Goal: Task Accomplishment & Management: Manage account settings

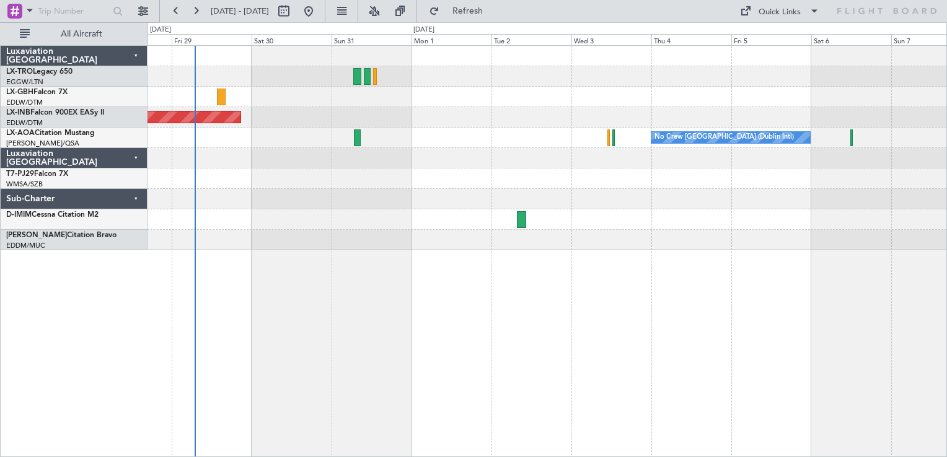
click at [316, 386] on div "Planned Maint Dusseldorf [GEOGRAPHIC_DATA] ([GEOGRAPHIC_DATA]) Unplanned Maint …" at bounding box center [548, 251] width 800 height 412
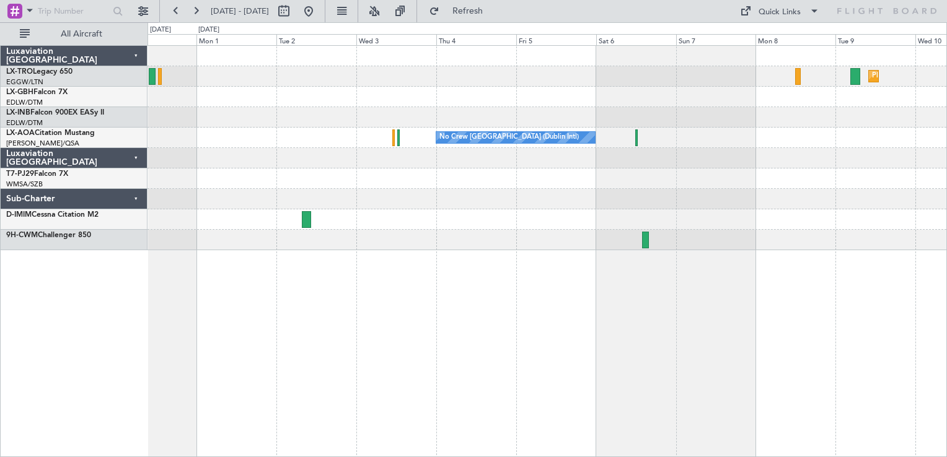
click at [464, 341] on div "Planned Maint Dusseldorf Unplanned Maint [GEOGRAPHIC_DATA] (Al Maktoum Intl) No…" at bounding box center [548, 251] width 800 height 412
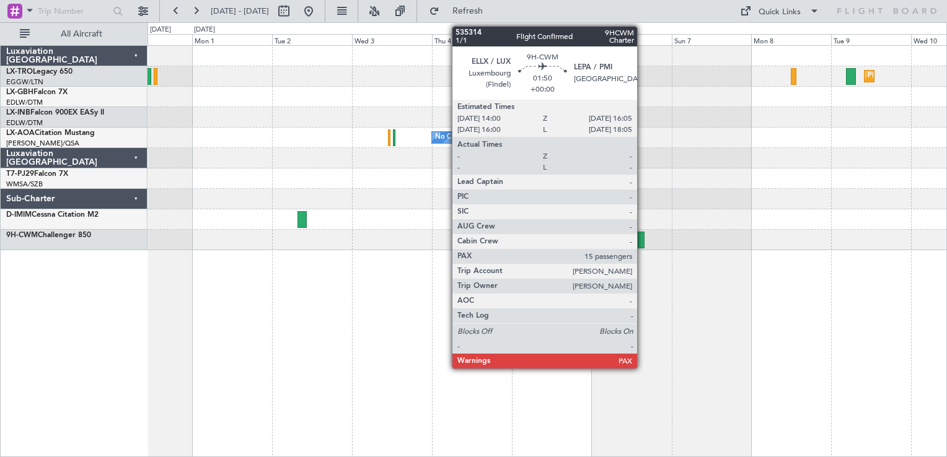
click at [643, 242] on div at bounding box center [641, 240] width 7 height 17
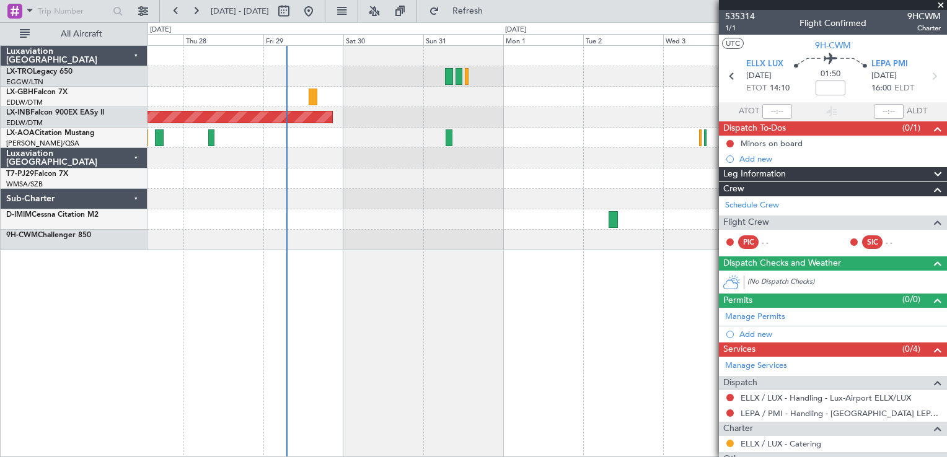
click at [647, 360] on div "Planned Maint Nice ([GEOGRAPHIC_DATA]) Unplanned Maint [GEOGRAPHIC_DATA] (Al Ma…" at bounding box center [548, 251] width 800 height 412
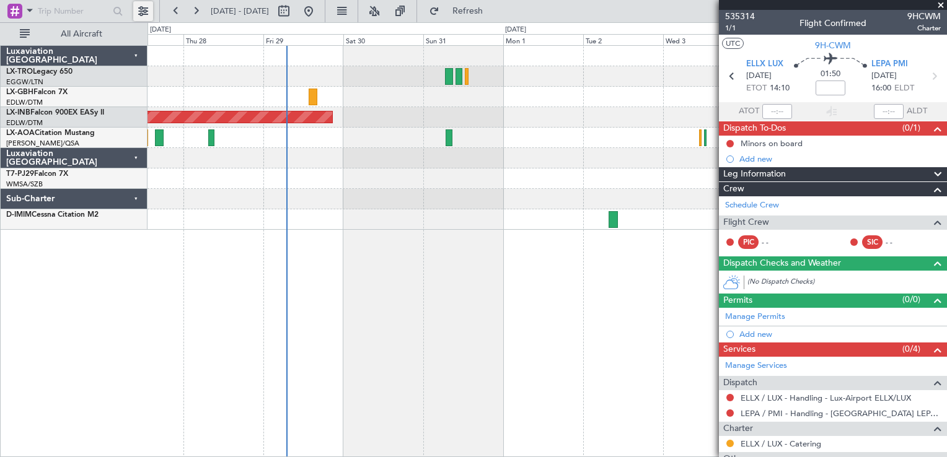
click at [144, 12] on button at bounding box center [143, 11] width 20 height 20
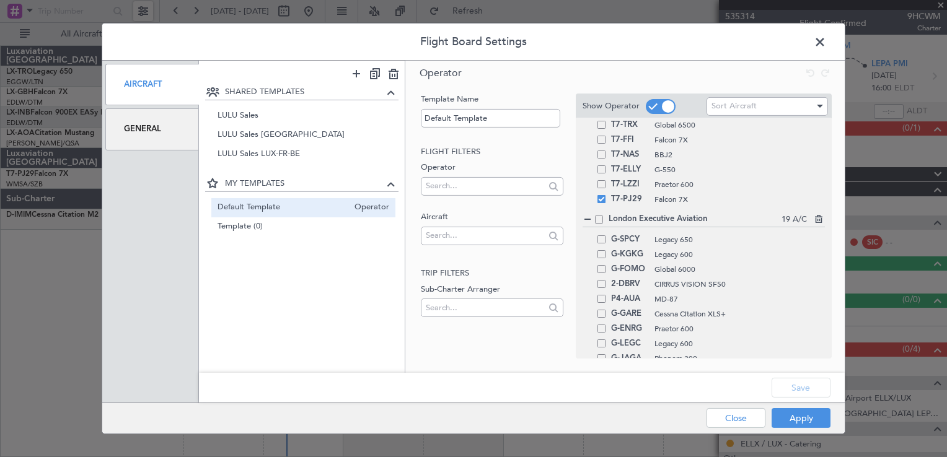
scroll to position [295, 0]
click at [603, 204] on span at bounding box center [602, 204] width 8 height 8
click at [606, 200] on input "checkbox" at bounding box center [606, 200] width 0 height 0
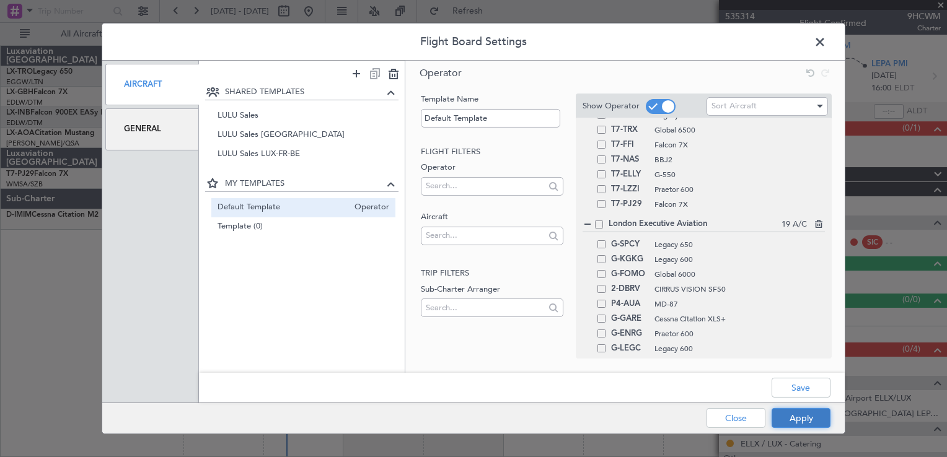
click at [821, 410] on button "Apply" at bounding box center [801, 418] width 59 height 20
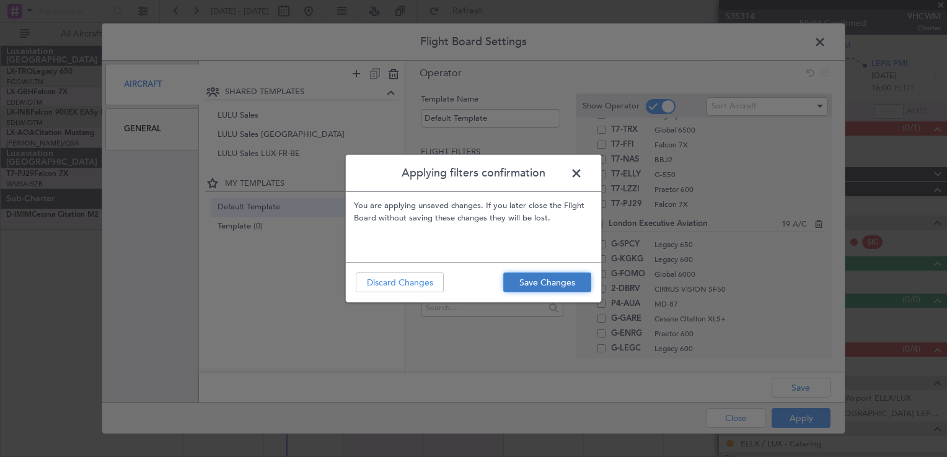
click at [531, 282] on button "Save Changes" at bounding box center [547, 283] width 88 height 20
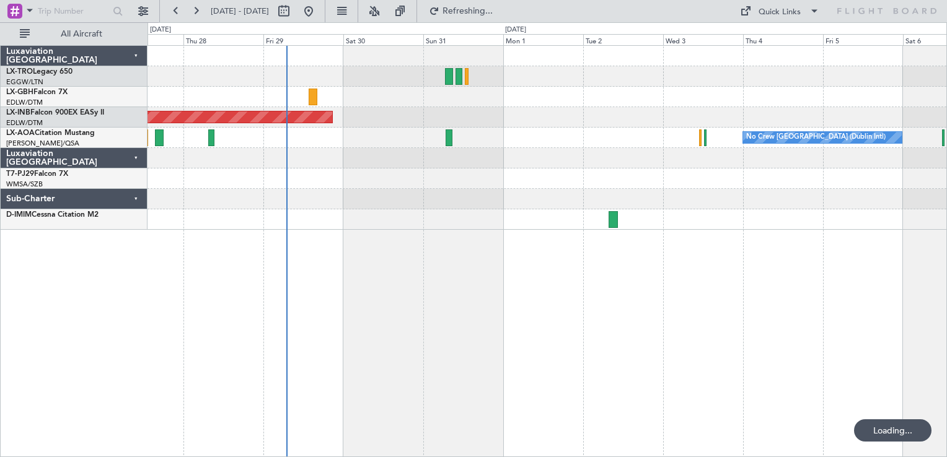
type input "0"
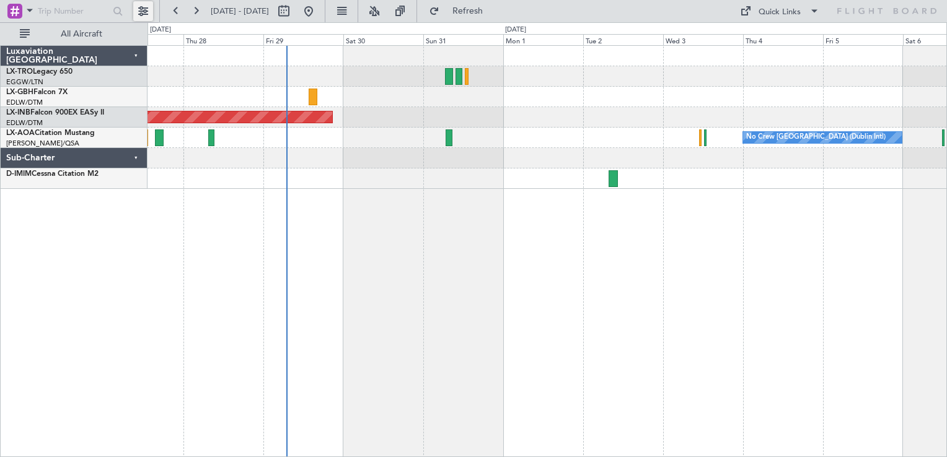
click at [143, 12] on button at bounding box center [143, 11] width 20 height 20
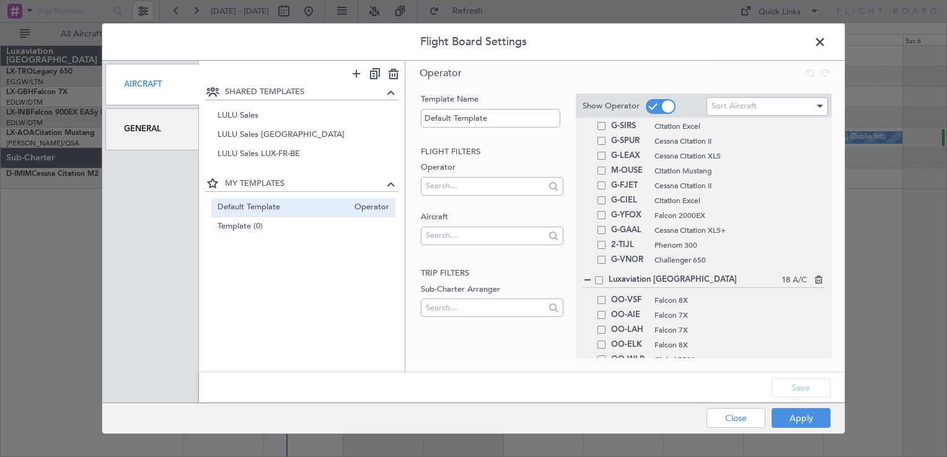
scroll to position [652, 0]
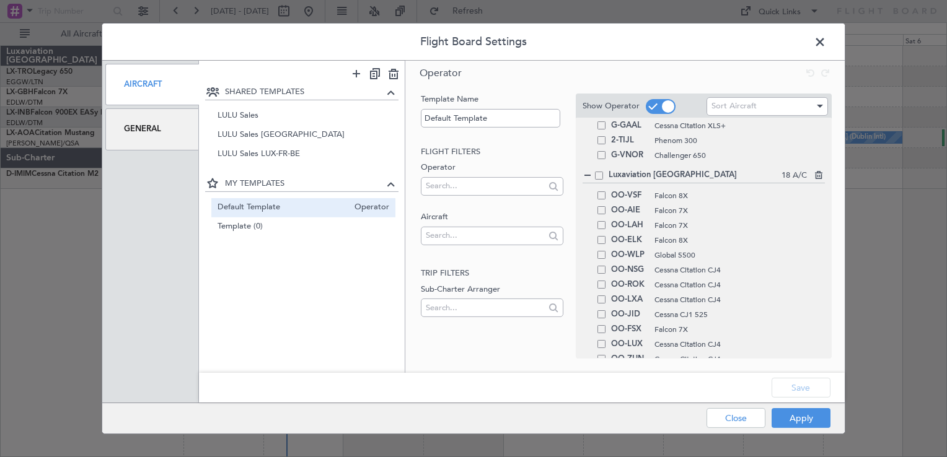
click at [595, 173] on span at bounding box center [599, 176] width 8 height 8
click at [604, 172] on input "checkbox" at bounding box center [604, 172] width 0 height 0
click at [600, 175] on span at bounding box center [599, 176] width 8 height 8
click at [604, 172] on input "checkbox" at bounding box center [604, 172] width 0 height 0
click at [599, 270] on span at bounding box center [602, 270] width 8 height 8
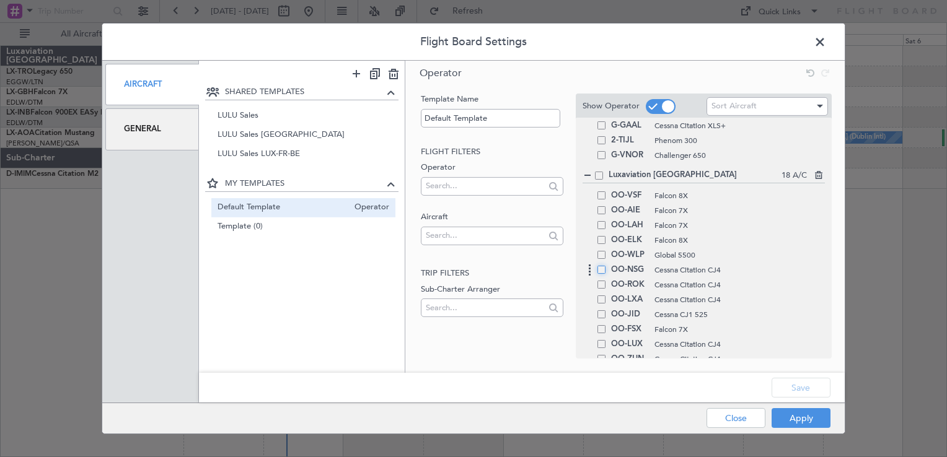
click at [606, 266] on input "checkbox" at bounding box center [606, 266] width 0 height 0
click at [601, 284] on span at bounding box center [602, 285] width 8 height 8
click at [606, 281] on input "checkbox" at bounding box center [606, 281] width 0 height 0
click at [601, 301] on span at bounding box center [602, 300] width 8 height 8
click at [606, 296] on input "checkbox" at bounding box center [606, 296] width 0 height 0
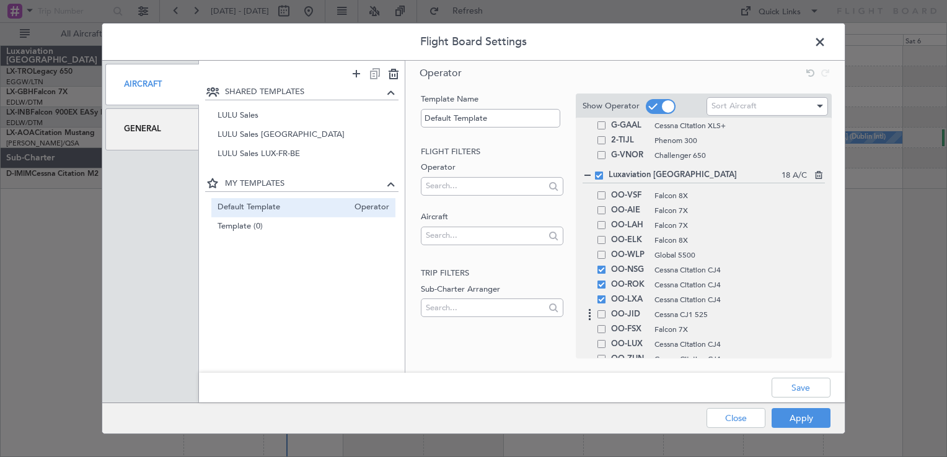
click at [602, 312] on span at bounding box center [602, 315] width 8 height 8
click at [606, 311] on input "checkbox" at bounding box center [606, 311] width 0 height 0
click at [601, 343] on span at bounding box center [602, 344] width 8 height 8
click at [606, 340] on input "checkbox" at bounding box center [606, 340] width 0 height 0
click at [603, 357] on span at bounding box center [602, 359] width 8 height 8
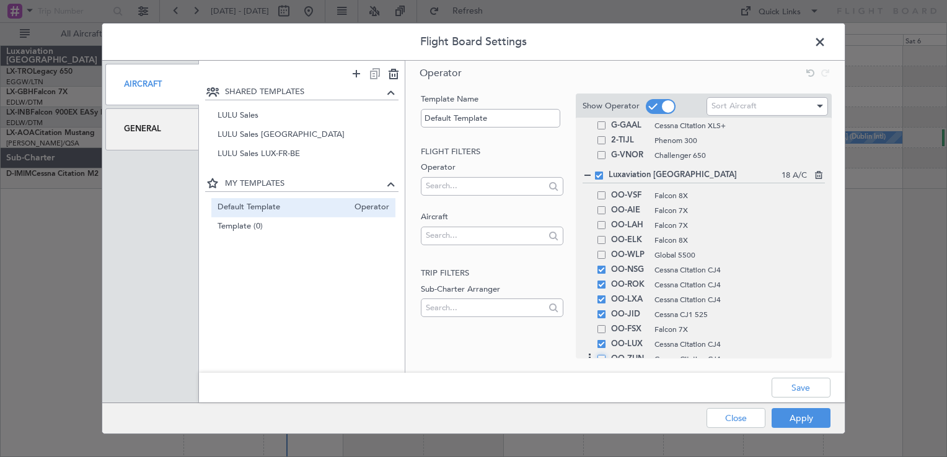
click at [606, 355] on input "checkbox" at bounding box center [606, 355] width 0 height 0
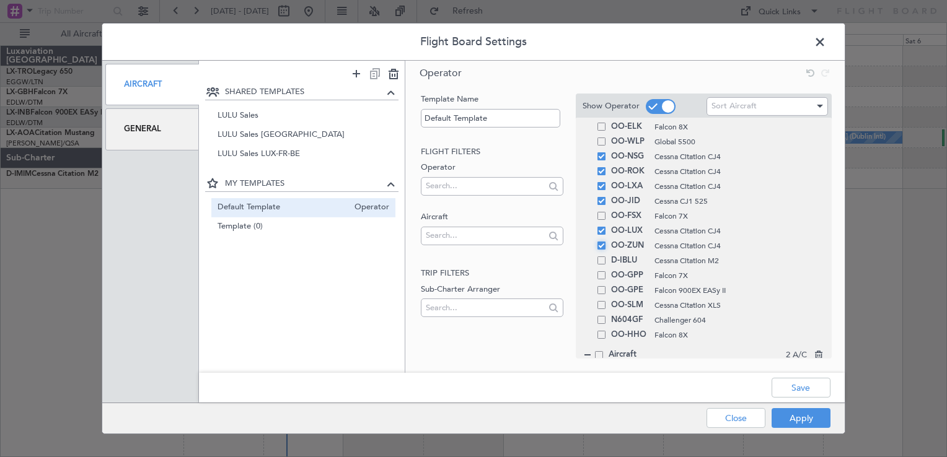
scroll to position [776, 0]
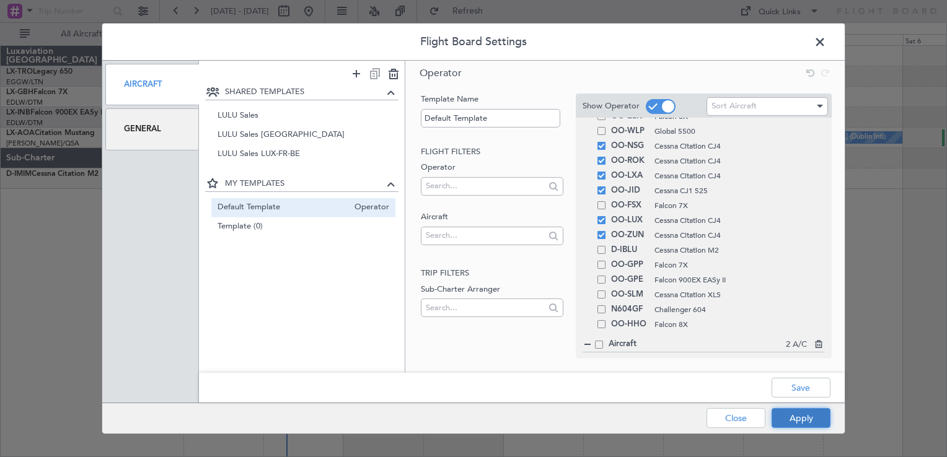
click at [808, 418] on button "Apply" at bounding box center [801, 418] width 59 height 20
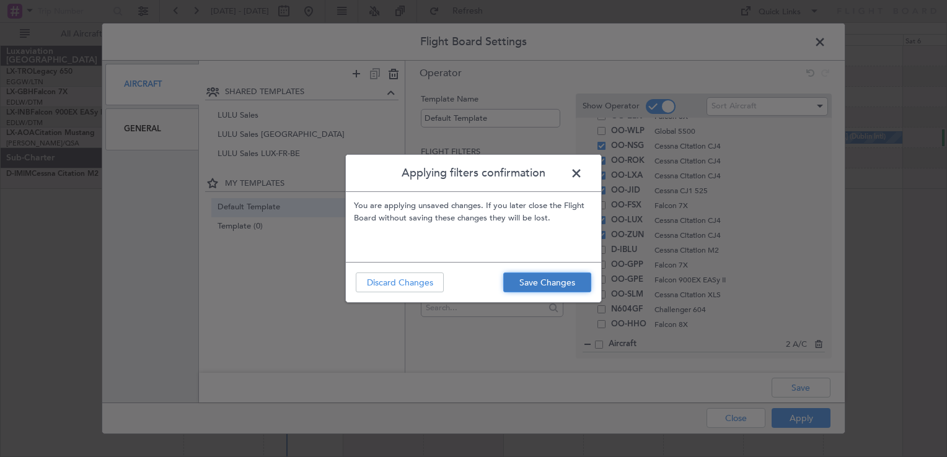
click at [565, 286] on button "Save Changes" at bounding box center [547, 283] width 88 height 20
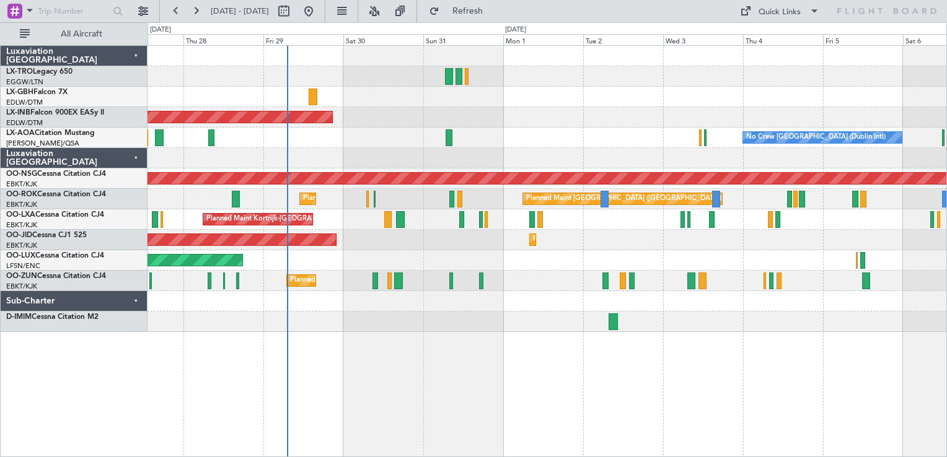
click at [811, 423] on div "Planned Maint Nice ([GEOGRAPHIC_DATA]) Unplanned Maint [GEOGRAPHIC_DATA] (Al Ma…" at bounding box center [548, 251] width 800 height 412
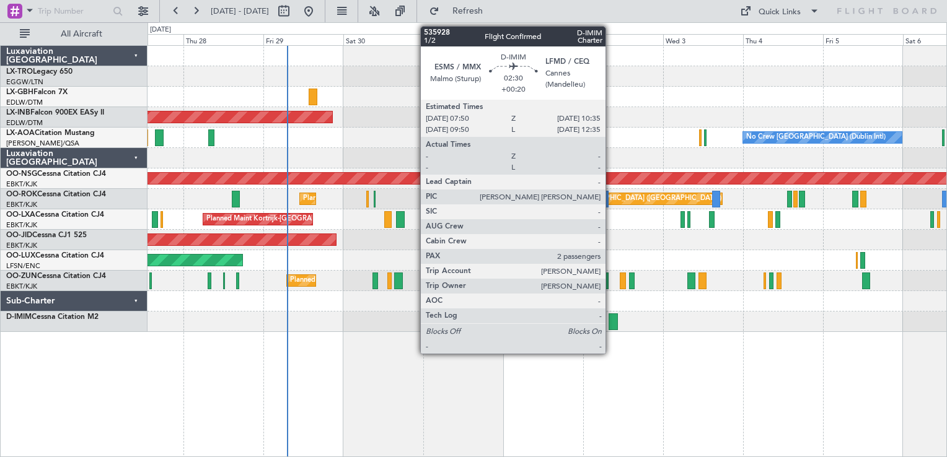
click at [611, 317] on div at bounding box center [613, 322] width 9 height 17
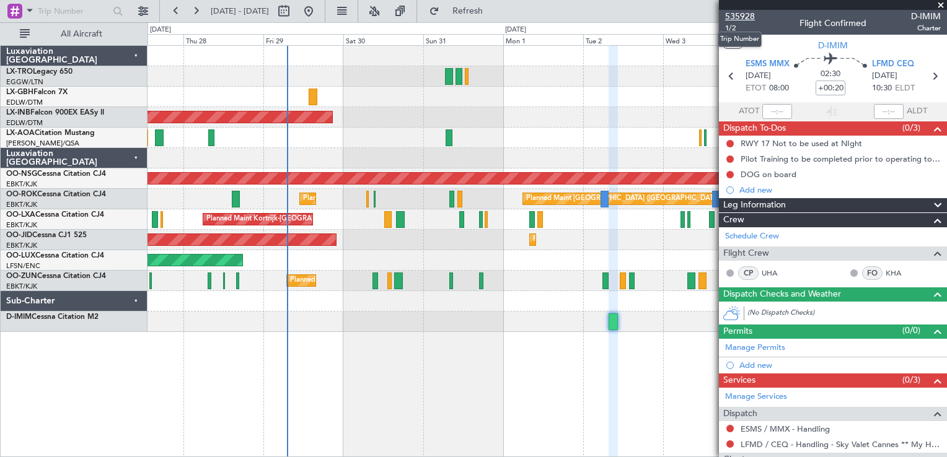
click at [749, 11] on span "535928" at bounding box center [740, 16] width 30 height 13
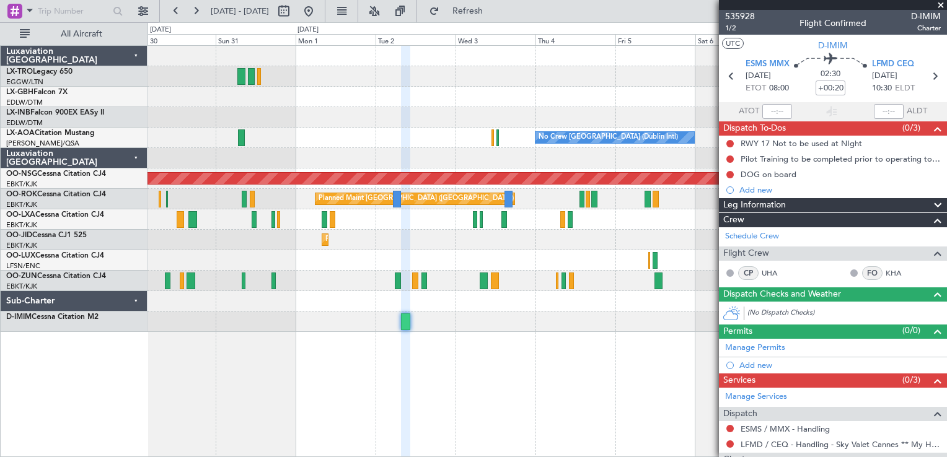
click at [373, 381] on div "Planned Maint Dusseldorf Unplanned Maint [GEOGRAPHIC_DATA] (Al Maktoum Intl) No…" at bounding box center [548, 251] width 800 height 412
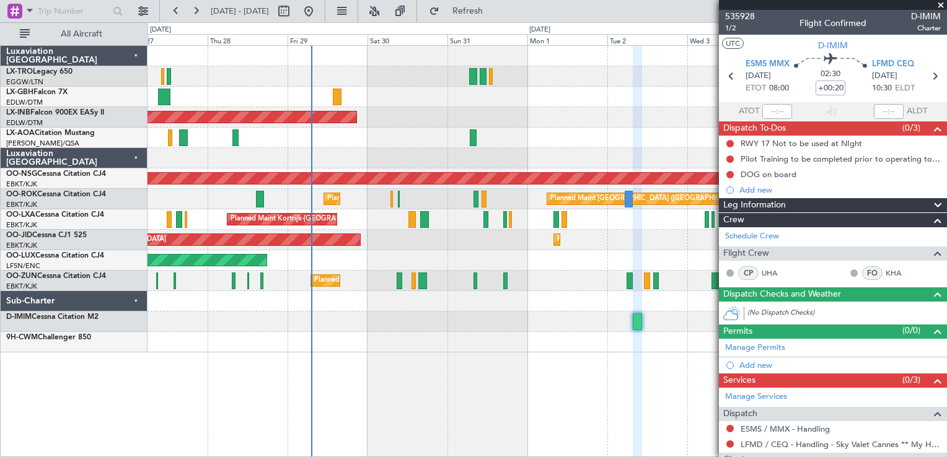
click at [493, 364] on div "Planned Maint Nice ([GEOGRAPHIC_DATA]) Unplanned Maint [GEOGRAPHIC_DATA] (Al Ma…" at bounding box center [548, 251] width 800 height 412
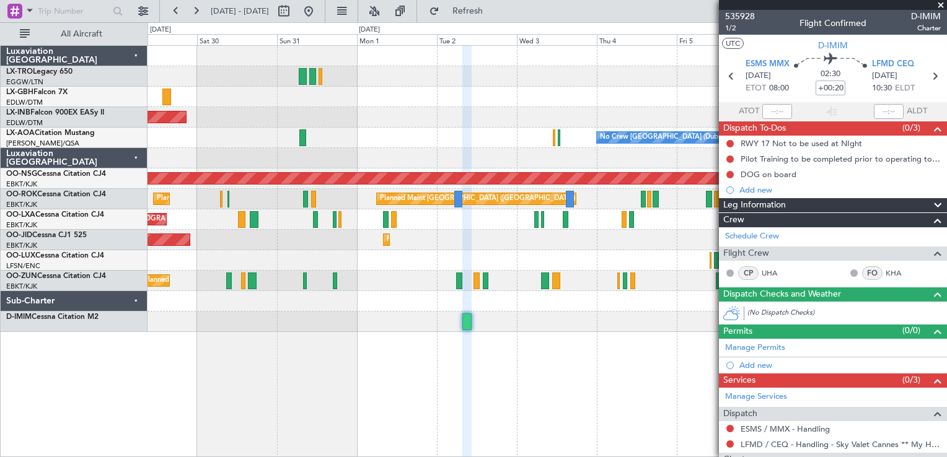
click at [357, 376] on div "Planned Maint Dusseldorf [GEOGRAPHIC_DATA] ([GEOGRAPHIC_DATA]) Unplanned Maint …" at bounding box center [548, 251] width 800 height 412
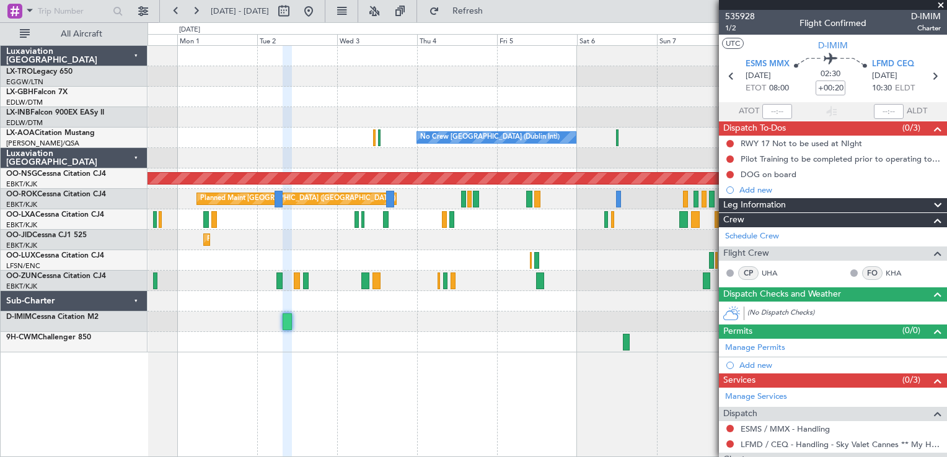
click at [257, 369] on div "Planned Maint Dusseldorf Unplanned Maint [GEOGRAPHIC_DATA] (Al Maktoum Intl) No…" at bounding box center [548, 251] width 800 height 412
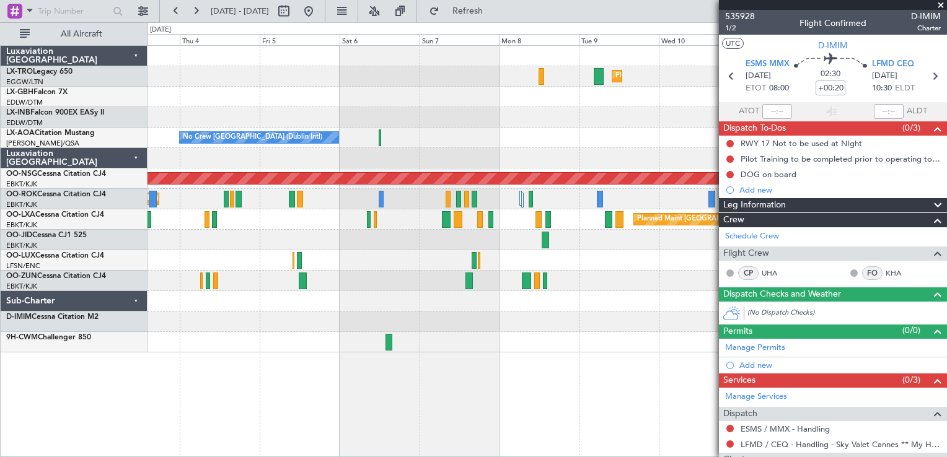
click at [345, 363] on div "Planned Maint Dusseldorf No Crew [GEOGRAPHIC_DATA] (Dublin Intl) No Crew Sabade…" at bounding box center [548, 251] width 800 height 412
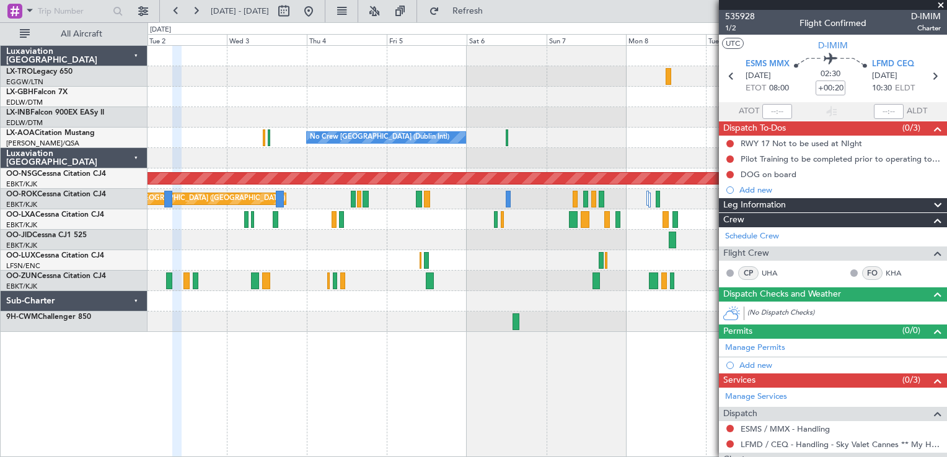
click at [547, 397] on div "Planned Maint Dusseldorf No Crew [GEOGRAPHIC_DATA] (Dublin Intl) No Crew Sabade…" at bounding box center [548, 251] width 800 height 412
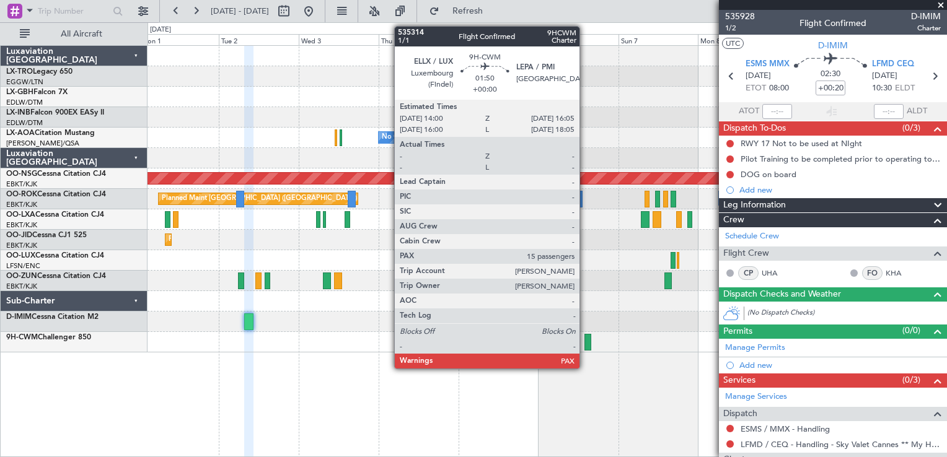
click at [585, 340] on div at bounding box center [588, 342] width 7 height 17
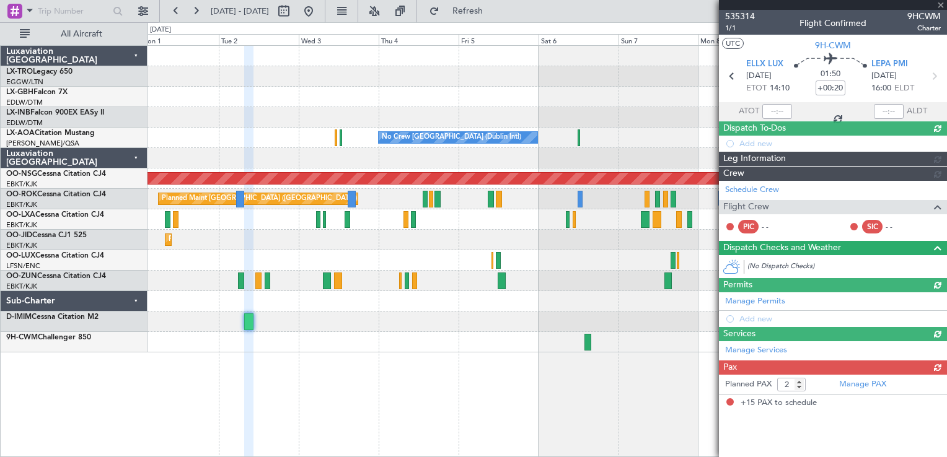
type input "15"
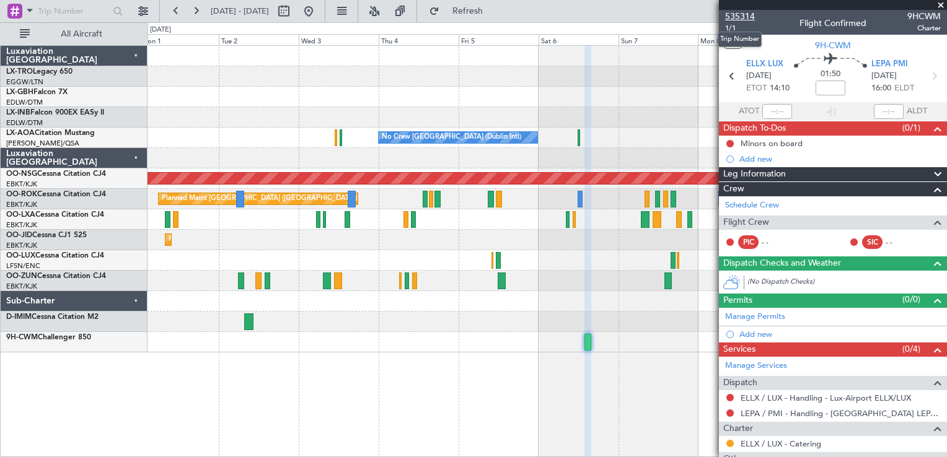
click at [744, 19] on span "535314" at bounding box center [740, 16] width 30 height 13
click at [428, 418] on div "Planned Maint Dusseldorf Unplanned Maint [GEOGRAPHIC_DATA] (Al Maktoum Intl) No…" at bounding box center [548, 251] width 800 height 412
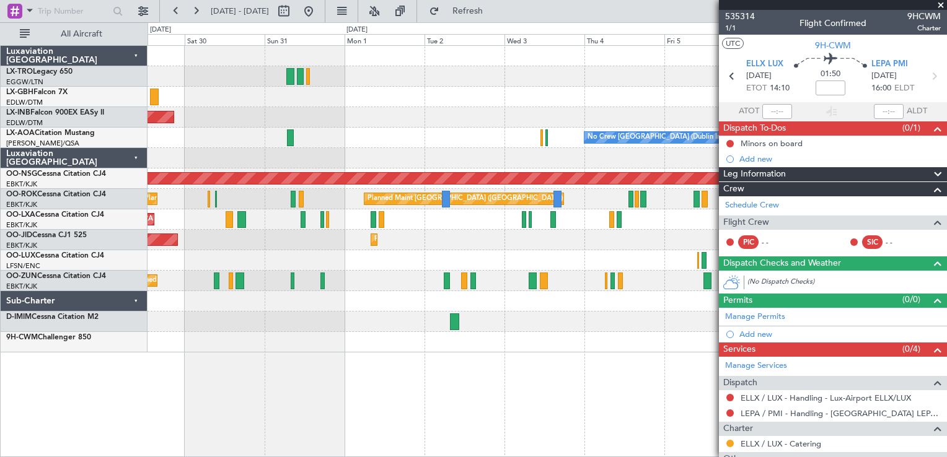
click at [577, 420] on div "Planned Maint Dusseldorf [GEOGRAPHIC_DATA] ([GEOGRAPHIC_DATA]) Unplanned Maint …" at bounding box center [548, 251] width 800 height 412
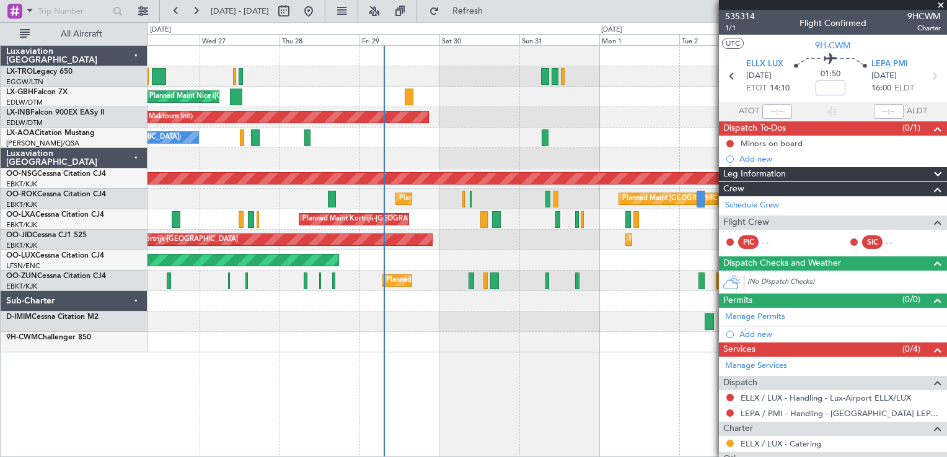
click at [583, 400] on div "Planned Maint Nice ([GEOGRAPHIC_DATA]) Unplanned Maint [GEOGRAPHIC_DATA] (Al Ma…" at bounding box center [548, 251] width 800 height 412
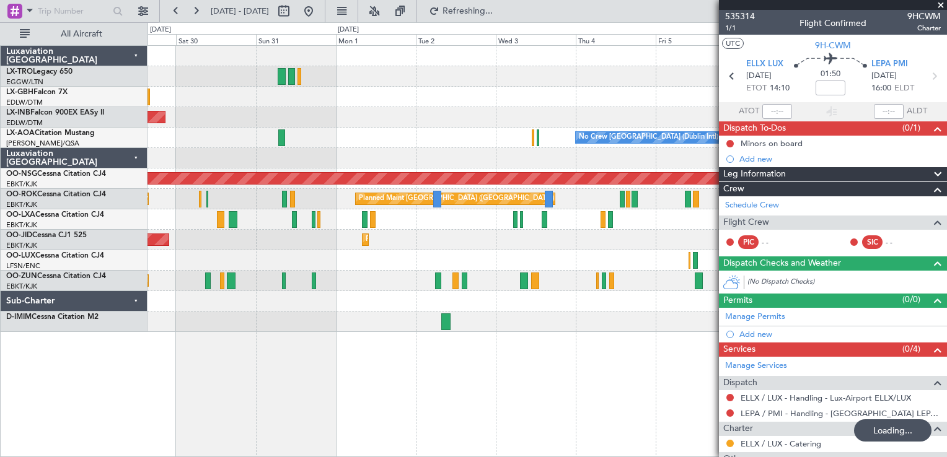
click at [319, 353] on div "Planned Maint Dusseldorf [GEOGRAPHIC_DATA] ([GEOGRAPHIC_DATA]) Unplanned Maint …" at bounding box center [548, 251] width 800 height 412
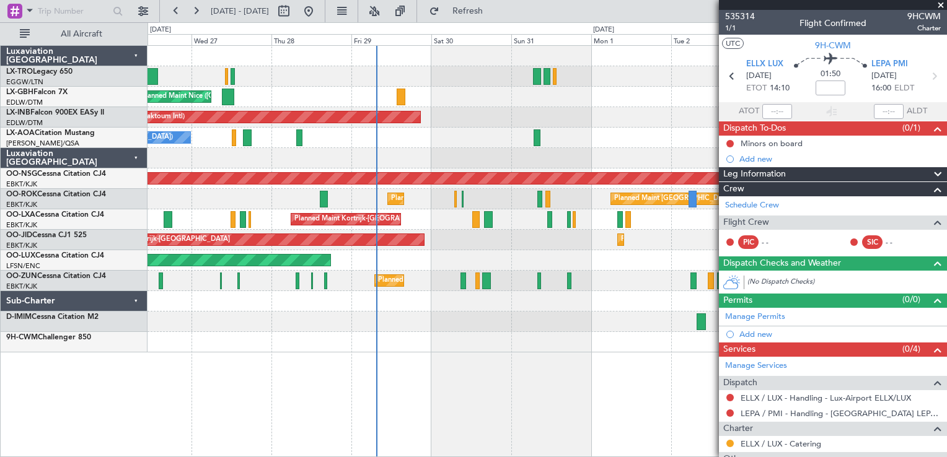
click at [625, 120] on div "Unplanned Maint [GEOGRAPHIC_DATA] (Al Maktoum Intl)" at bounding box center [547, 117] width 799 height 20
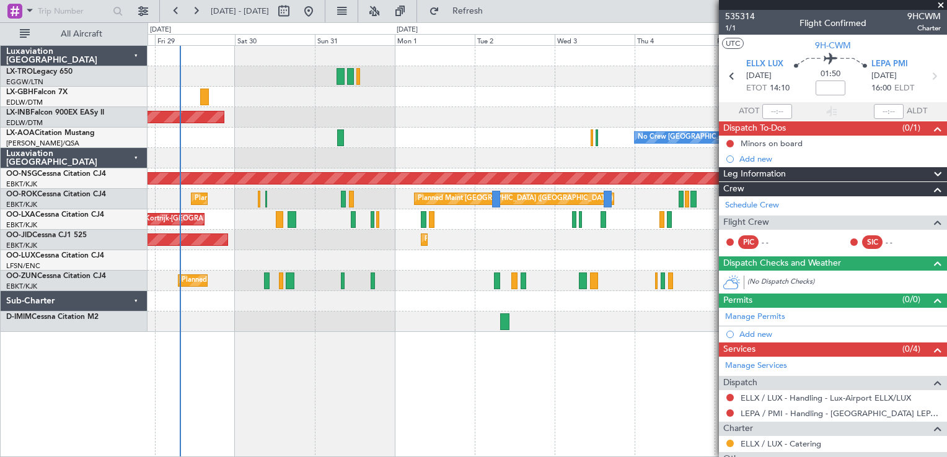
click at [363, 363] on div "Planned Maint Dusseldorf [GEOGRAPHIC_DATA] ([GEOGRAPHIC_DATA]) Unplanned Maint …" at bounding box center [548, 251] width 800 height 412
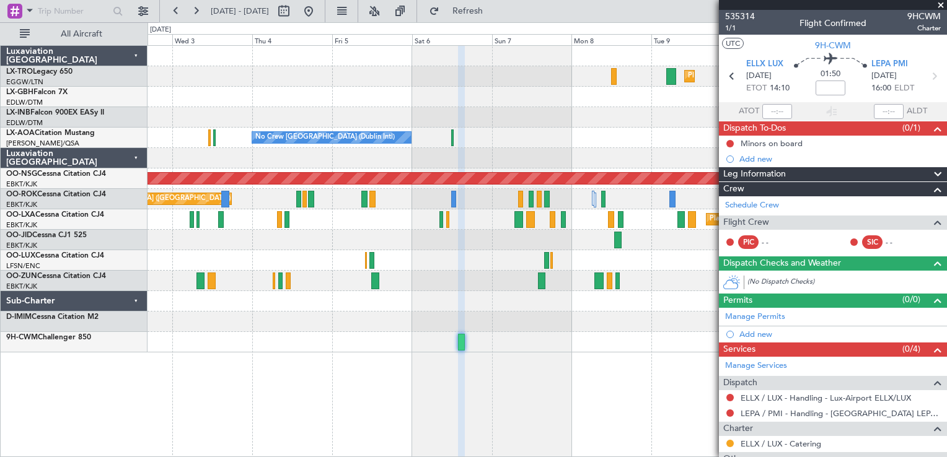
click at [302, 329] on div "Planned Maint Dusseldorf No Crew [GEOGRAPHIC_DATA] (Dublin Intl) No Crew Sabade…" at bounding box center [548, 251] width 800 height 412
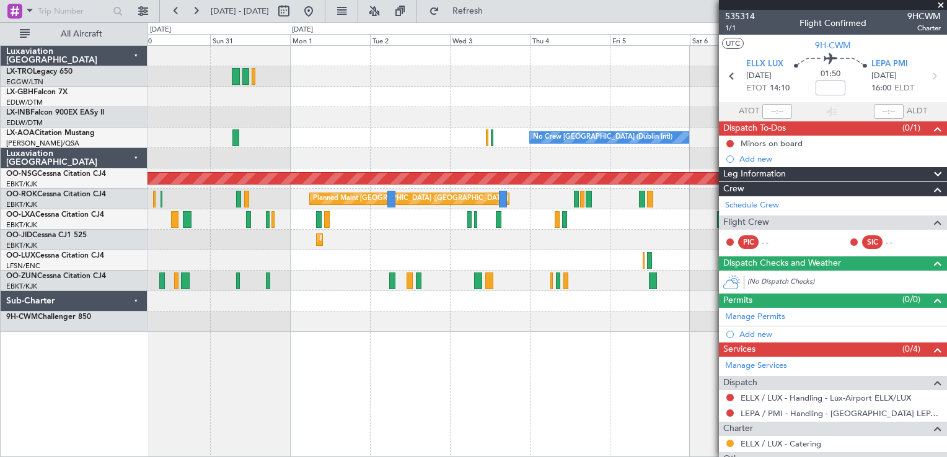
click at [600, 404] on div "Planned Maint Dusseldorf Unplanned Maint [GEOGRAPHIC_DATA] (Al Maktoum Intl) No…" at bounding box center [548, 251] width 800 height 412
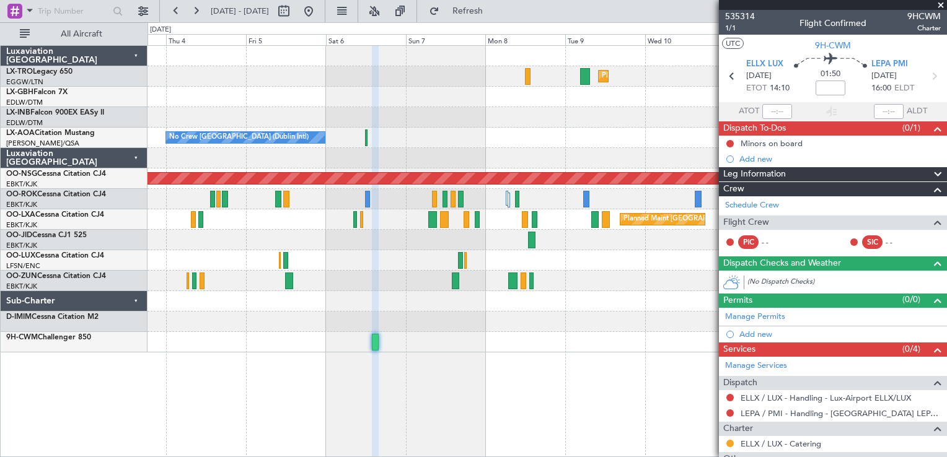
click at [172, 373] on div "Planned Maint Dusseldorf No Crew [GEOGRAPHIC_DATA] (Dublin Intl) No Crew Sabade…" at bounding box center [548, 251] width 800 height 412
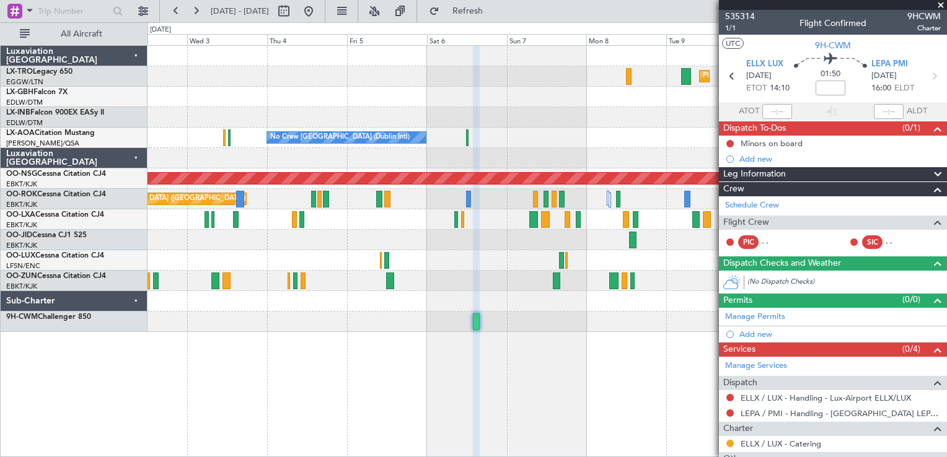
click at [604, 251] on div "Planned Maint Dusseldorf No Crew Sabadell No Crew [GEOGRAPHIC_DATA] (Dublin Int…" at bounding box center [548, 251] width 800 height 412
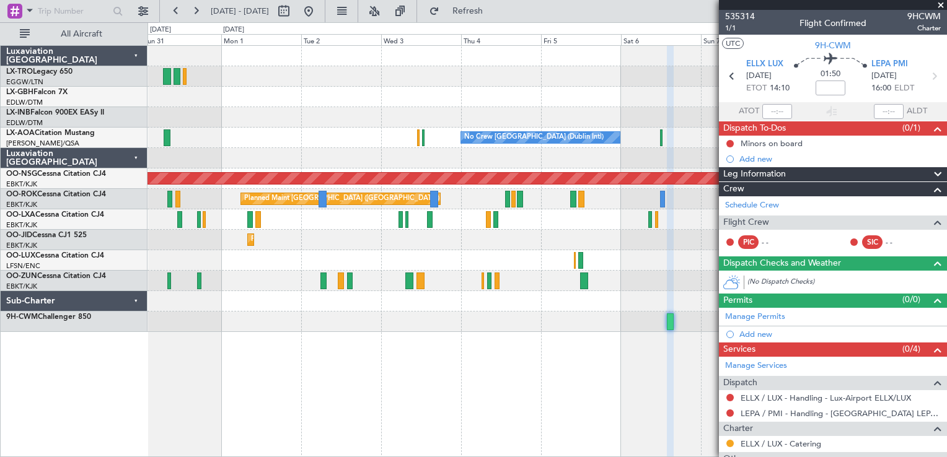
click at [544, 382] on div "Planned Maint Dusseldorf Unplanned Maint [GEOGRAPHIC_DATA] (Al Maktoum Intl) No…" at bounding box center [548, 251] width 800 height 412
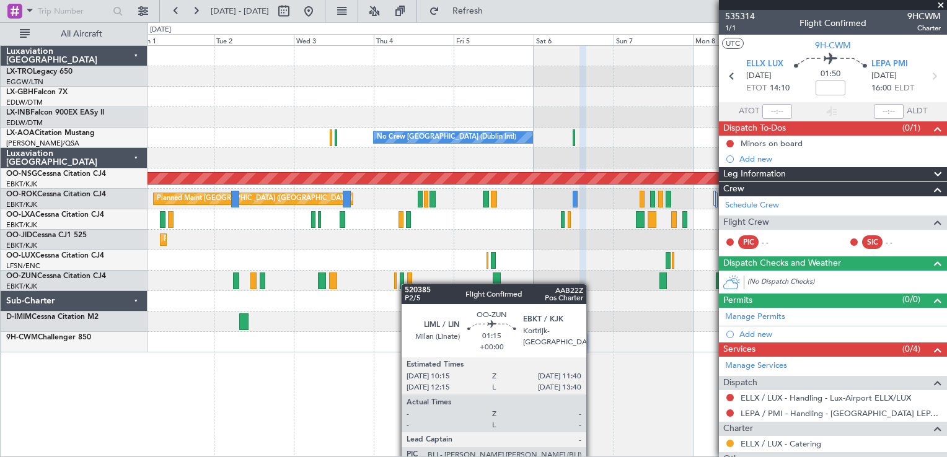
click at [405, 277] on div "Planned Maint Dusseldorf Unplanned Maint [GEOGRAPHIC_DATA] (Al Maktoum Intl) No…" at bounding box center [548, 251] width 800 height 412
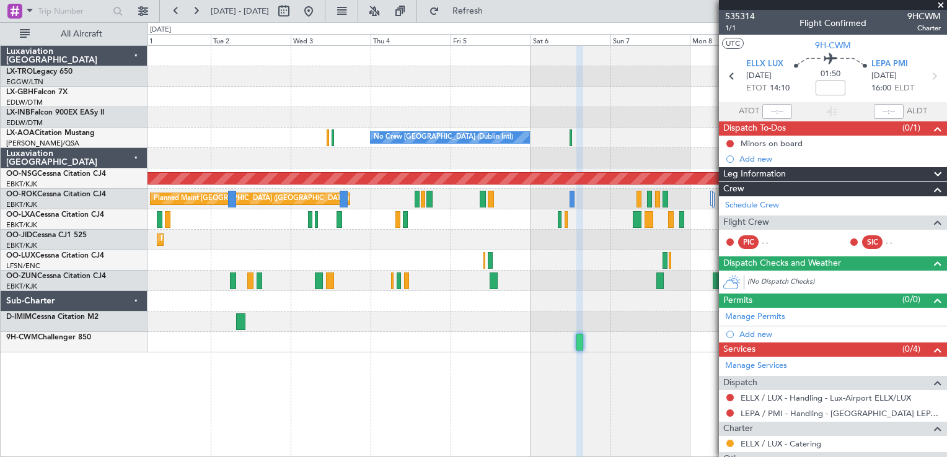
click at [312, 357] on div "Planned Maint Dusseldorf Unplanned Maint [GEOGRAPHIC_DATA] (Al Maktoum Intl) No…" at bounding box center [548, 251] width 800 height 412
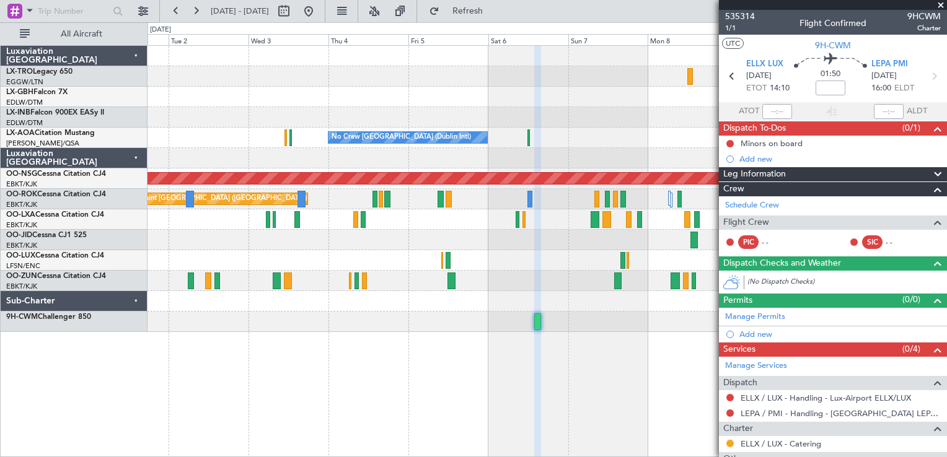
click at [467, 409] on div "Planned Maint Dusseldorf No Crew [GEOGRAPHIC_DATA] (Dublin Intl) No Crew Sabade…" at bounding box center [548, 251] width 800 height 412
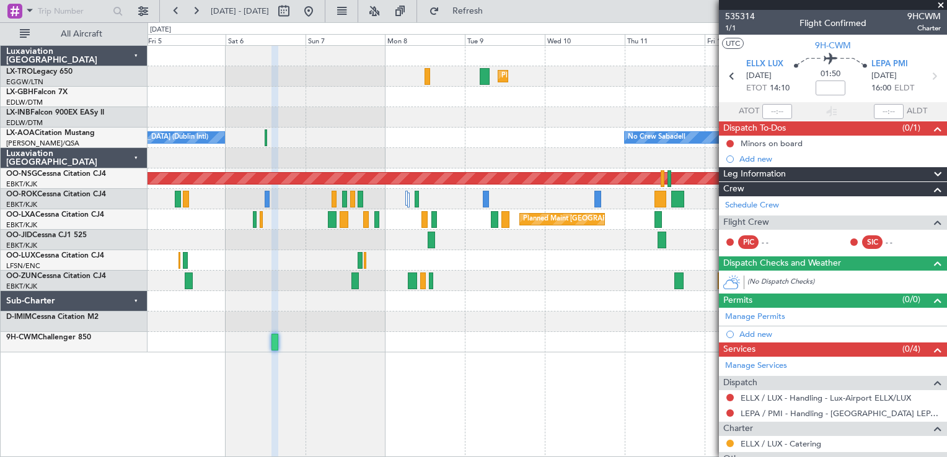
click at [463, 374] on div "Planned Maint Dusseldorf Planned Maint Nurnberg No Crew [GEOGRAPHIC_DATA] (Dubl…" at bounding box center [548, 251] width 800 height 412
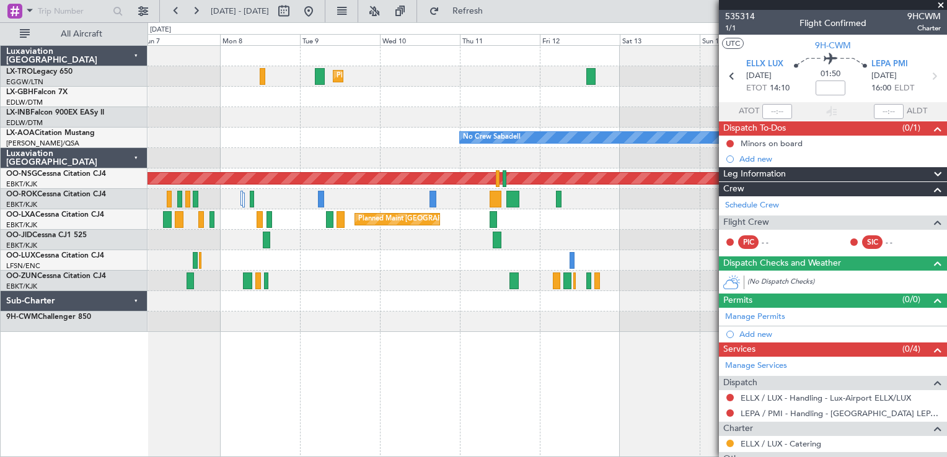
click at [274, 373] on div "Planned Maint Dusseldorf Planned Maint Nurnberg No Crew Sabadell No Crew [GEOGR…" at bounding box center [548, 251] width 800 height 412
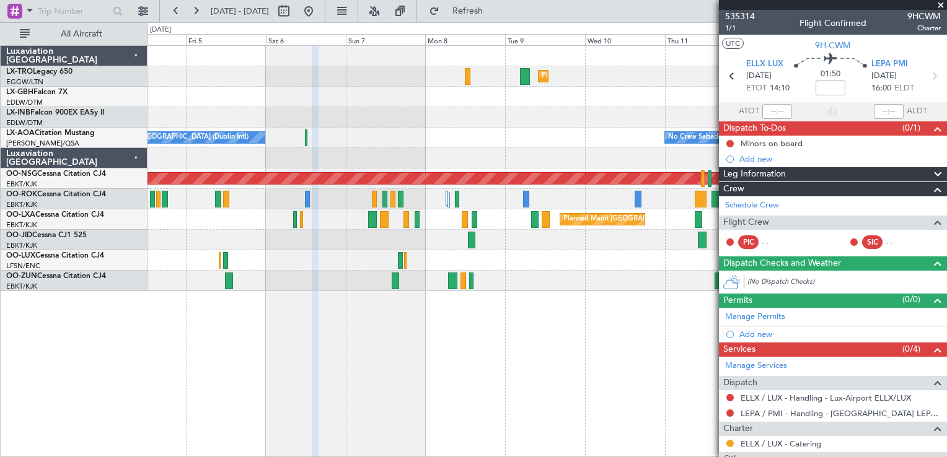
click at [588, 406] on div "Planned Maint Dusseldorf No Crew Sabadell No Crew [GEOGRAPHIC_DATA] (Dublin Int…" at bounding box center [548, 251] width 800 height 412
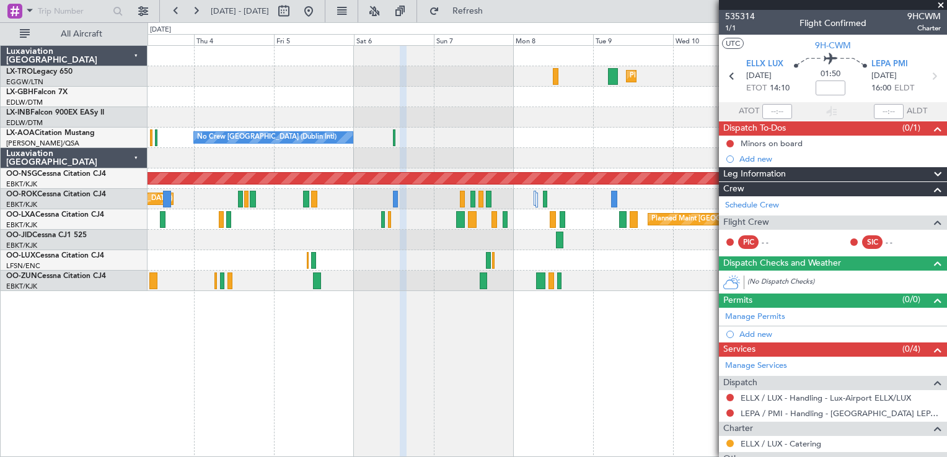
click at [609, 384] on div "Planned Maint Dusseldorf No Crew [GEOGRAPHIC_DATA] (Dublin Intl) No Crew Sabade…" at bounding box center [548, 251] width 800 height 412
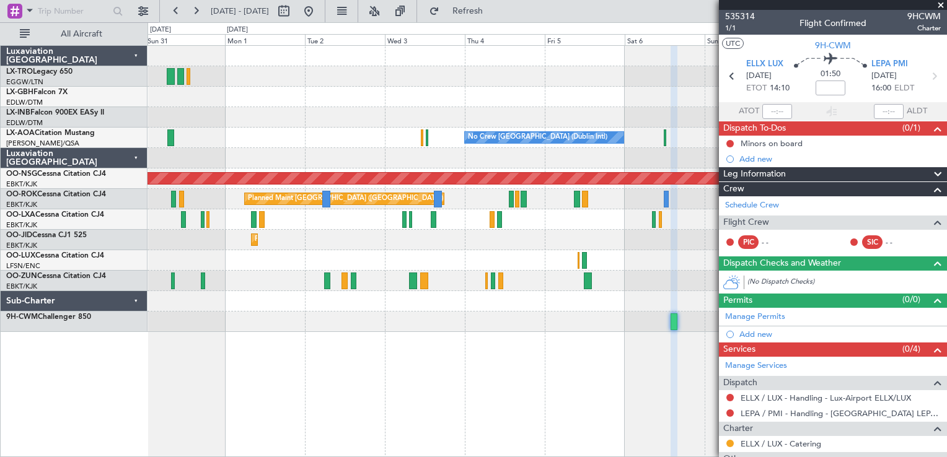
click at [448, 361] on div "Planned Maint Dusseldorf Unplanned Maint [GEOGRAPHIC_DATA] (Al Maktoum Intl) No…" at bounding box center [548, 251] width 800 height 412
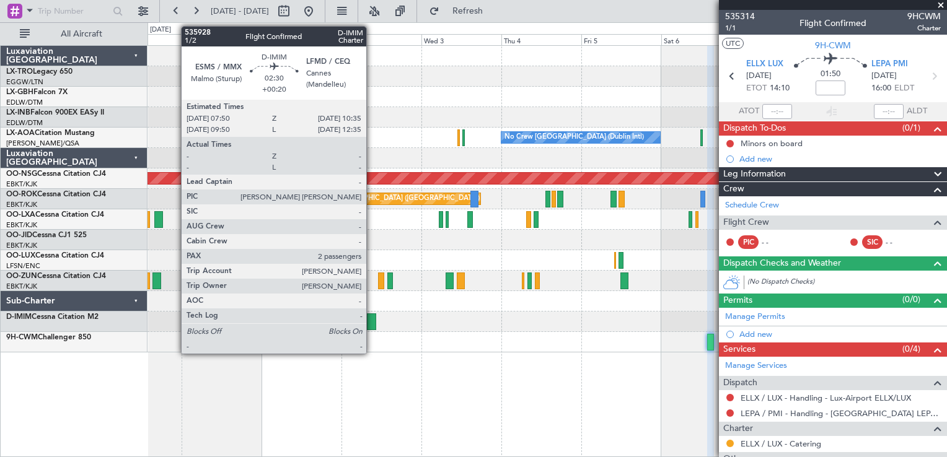
click at [372, 321] on div at bounding box center [371, 322] width 9 height 17
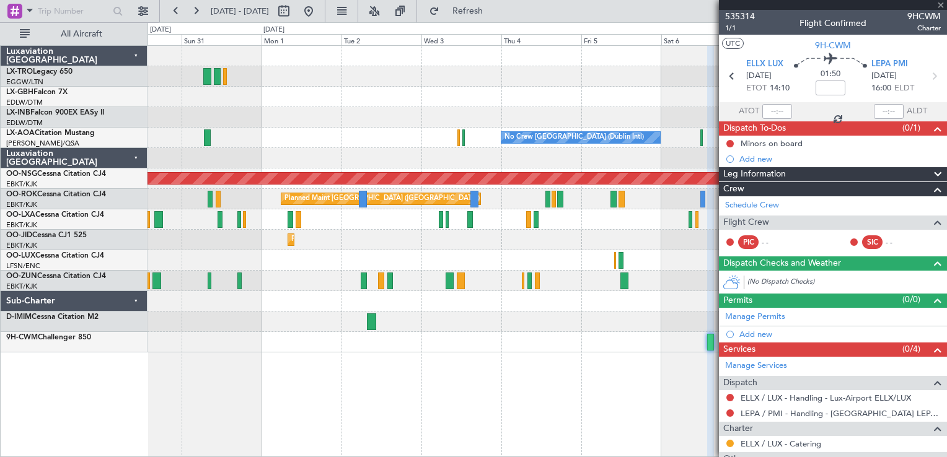
type input "+00:20"
type input "2"
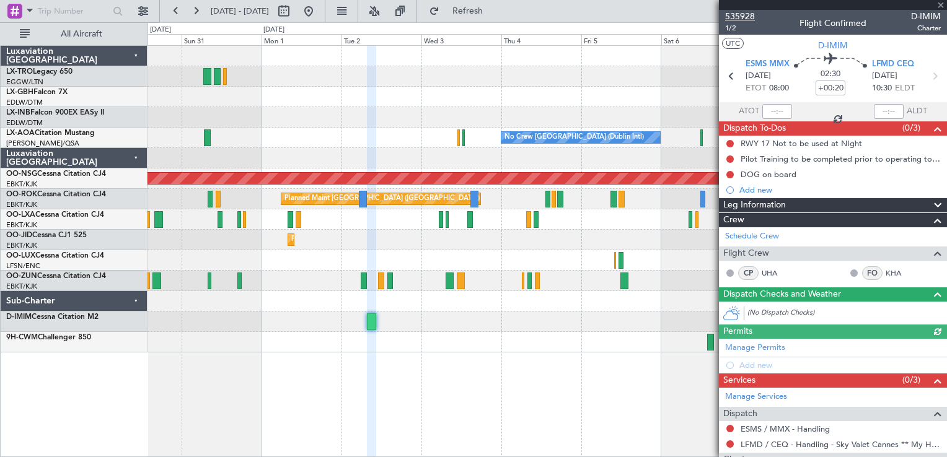
click at [736, 16] on span "535928" at bounding box center [740, 16] width 30 height 13
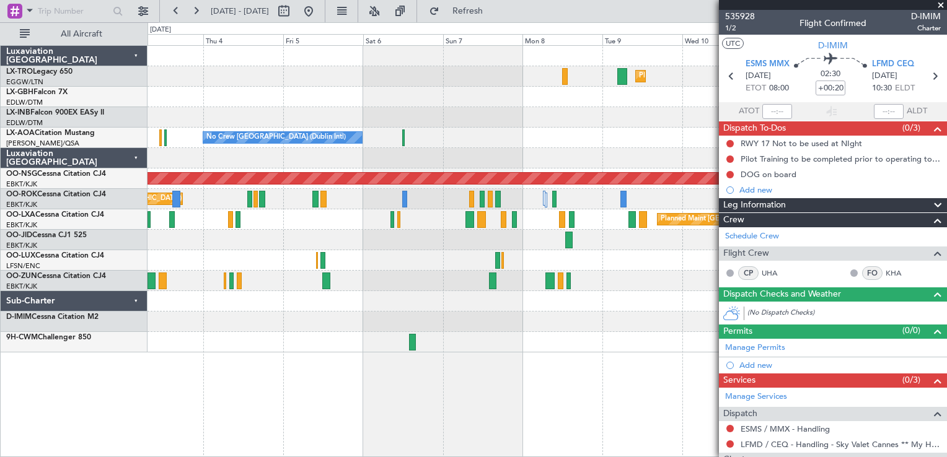
click at [270, 378] on div "Planned Maint Dusseldorf No Crew [GEOGRAPHIC_DATA] (Dublin Intl) No Crew Sabade…" at bounding box center [548, 251] width 800 height 412
